Goal: Information Seeking & Learning: Learn about a topic

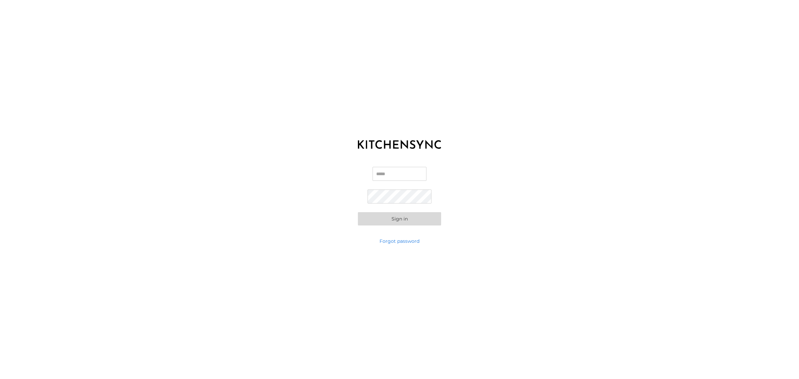
type input "**********"
click at [408, 221] on button "Sign in" at bounding box center [399, 218] width 83 height 13
click at [412, 204] on button "Sign in" at bounding box center [399, 206] width 83 height 13
click at [413, 206] on button "Sign in" at bounding box center [399, 206] width 83 height 13
click at [358, 200] on button "Sign in" at bounding box center [399, 206] width 83 height 13
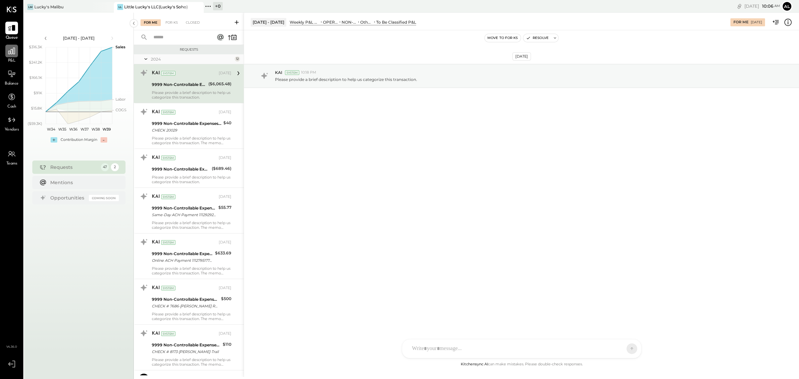
click at [13, 49] on icon at bounding box center [11, 51] width 9 height 9
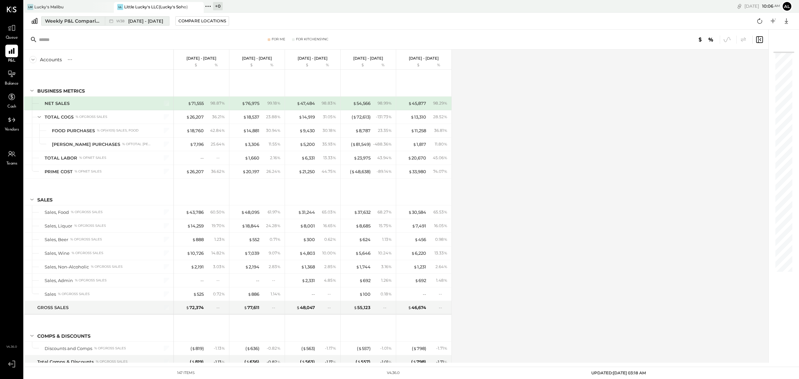
click at [135, 22] on span "[DATE] - [DATE]" at bounding box center [145, 21] width 35 height 6
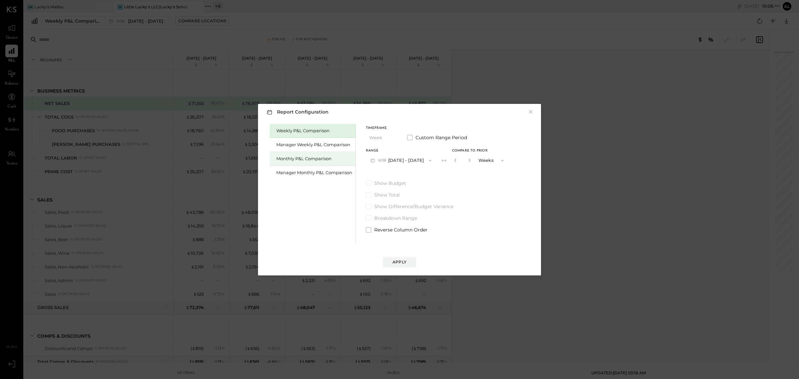
click at [334, 160] on div "Monthly P&L Comparison" at bounding box center [314, 158] width 76 height 6
click at [385, 160] on span "M09" at bounding box center [383, 160] width 10 height 5
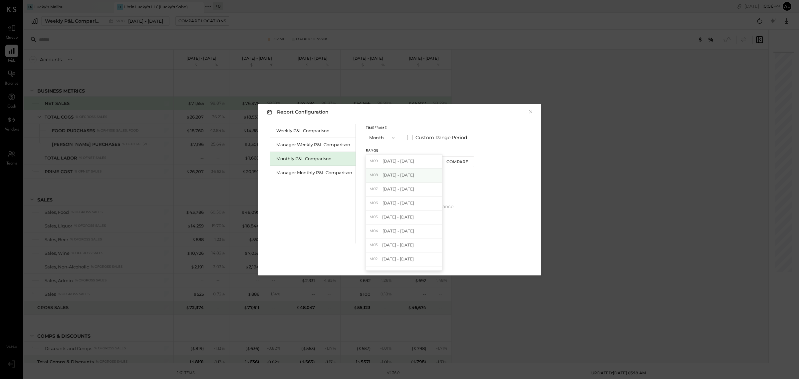
click at [396, 176] on span "[DATE] - [DATE]" at bounding box center [398, 175] width 32 height 6
click at [404, 259] on div "Apply" at bounding box center [399, 262] width 14 height 6
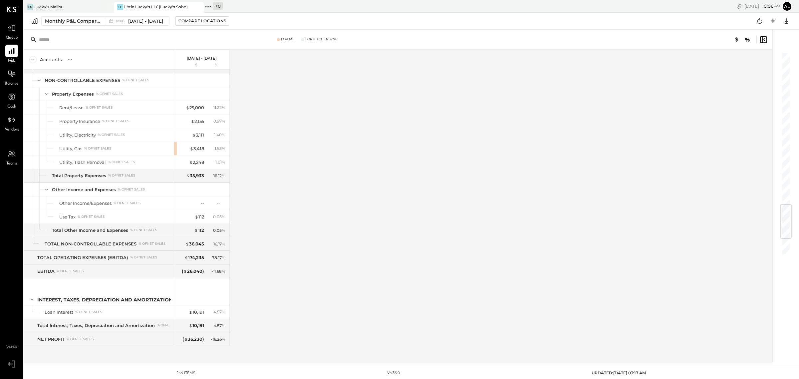
scroll to position [1423, 0]
click at [787, 20] on icon at bounding box center [786, 21] width 9 height 9
click at [772, 57] on div "Excel" at bounding box center [765, 60] width 53 height 14
click at [183, 24] on div "Compare Locations" at bounding box center [202, 21] width 48 height 6
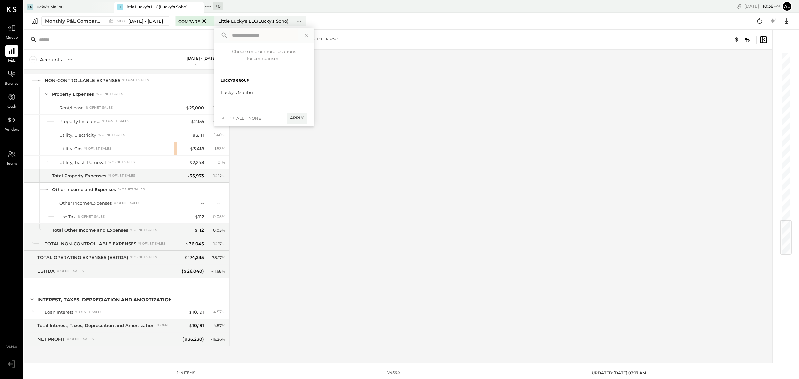
click at [158, 39] on div "For Me For KitchenSync" at bounding box center [307, 39] width 324 height 5
click at [69, 19] on div "Monthly P&L Comparison" at bounding box center [73, 21] width 56 height 7
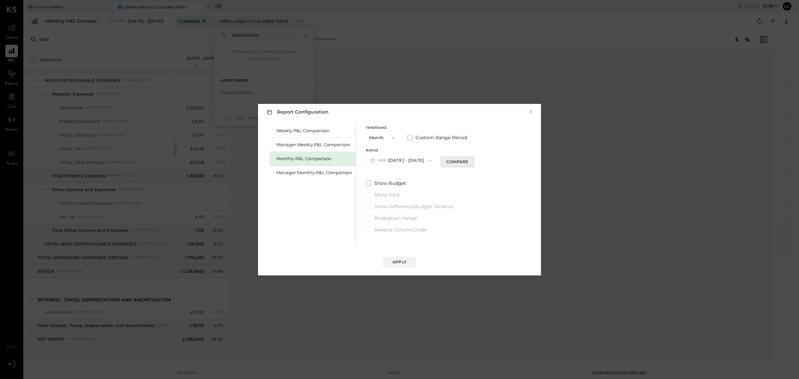
click at [446, 161] on div "Compare" at bounding box center [457, 162] width 22 height 6
click at [482, 160] on button "Months" at bounding box center [491, 160] width 33 height 12
click at [482, 172] on span "Years" at bounding box center [485, 172] width 11 height 4
click at [402, 262] on div "Apply" at bounding box center [399, 262] width 14 height 6
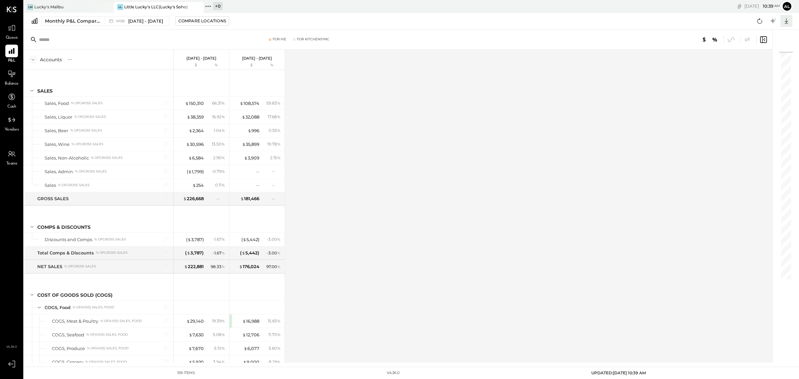
click at [788, 21] on icon at bounding box center [786, 21] width 9 height 9
click at [771, 58] on div "Excel" at bounding box center [765, 60] width 53 height 14
click at [135, 20] on span "[DATE] - [DATE]" at bounding box center [145, 21] width 35 height 6
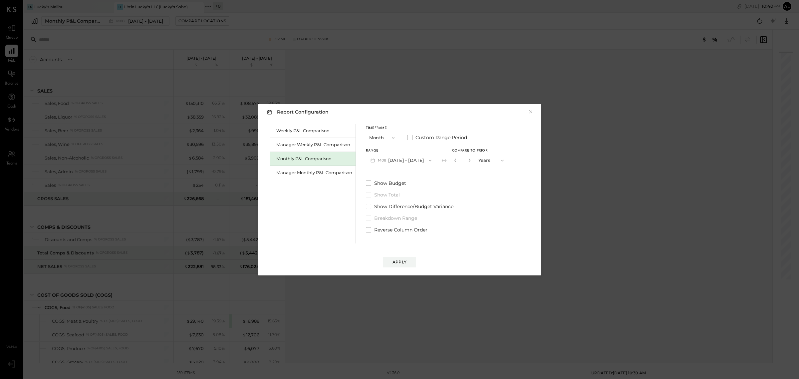
click at [496, 161] on span "button" at bounding box center [500, 160] width 9 height 5
click at [453, 160] on icon "button" at bounding box center [455, 160] width 4 height 4
click at [405, 158] on button "M08 [DATE] - [DATE]" at bounding box center [401, 160] width 70 height 12
click at [419, 206] on div "M08 [DATE] - [DATE]" at bounding box center [404, 207] width 76 height 14
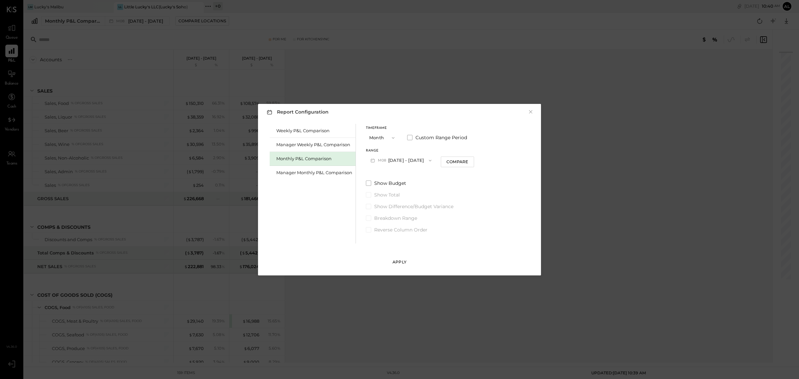
click at [400, 261] on div "Apply" at bounding box center [399, 262] width 14 height 6
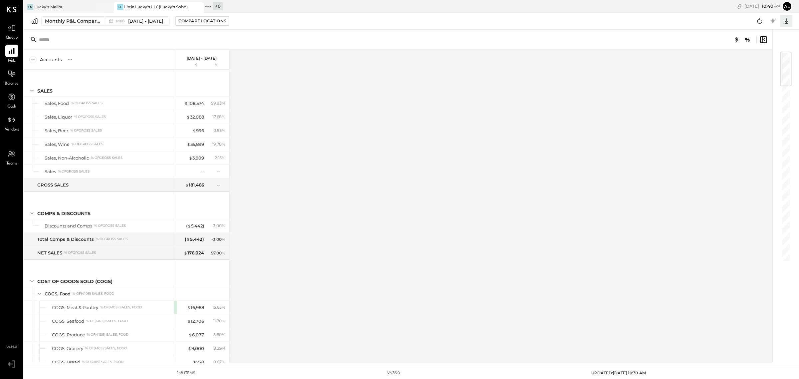
click at [790, 22] on div at bounding box center [786, 21] width 12 height 12
click at [767, 60] on div "Excel" at bounding box center [765, 60] width 53 height 14
